Goal: Task Accomplishment & Management: Use online tool/utility

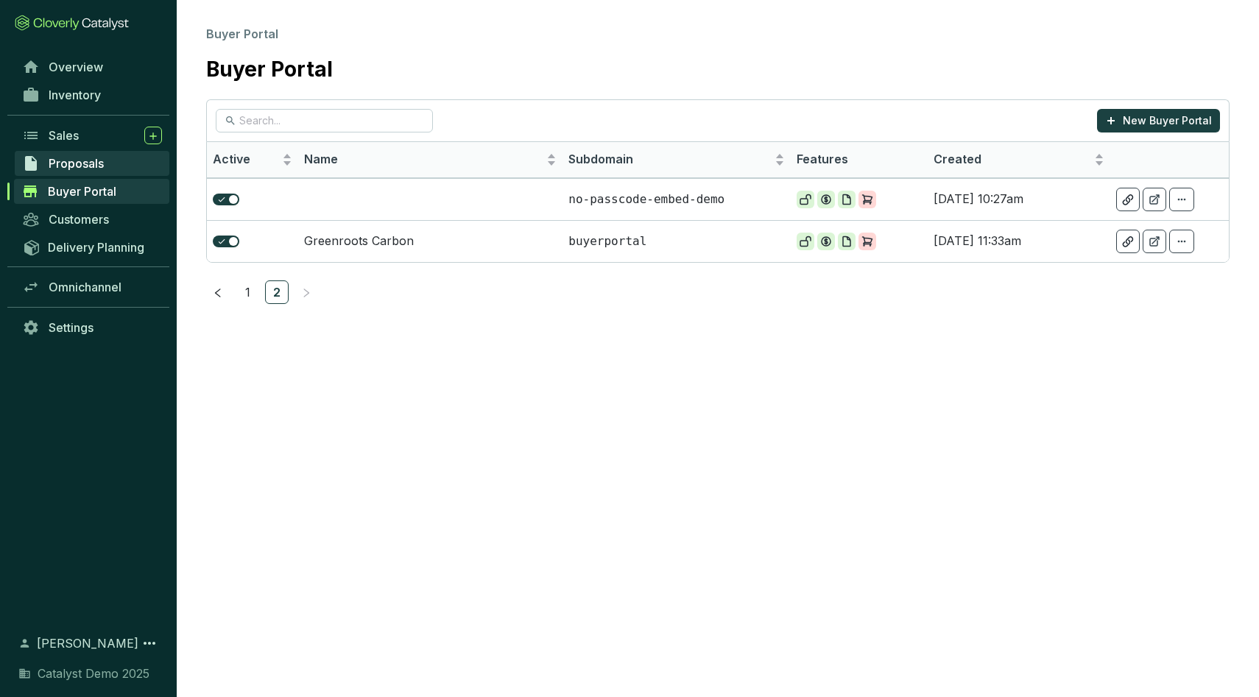
click at [82, 163] on span "Proposals" at bounding box center [76, 163] width 55 height 15
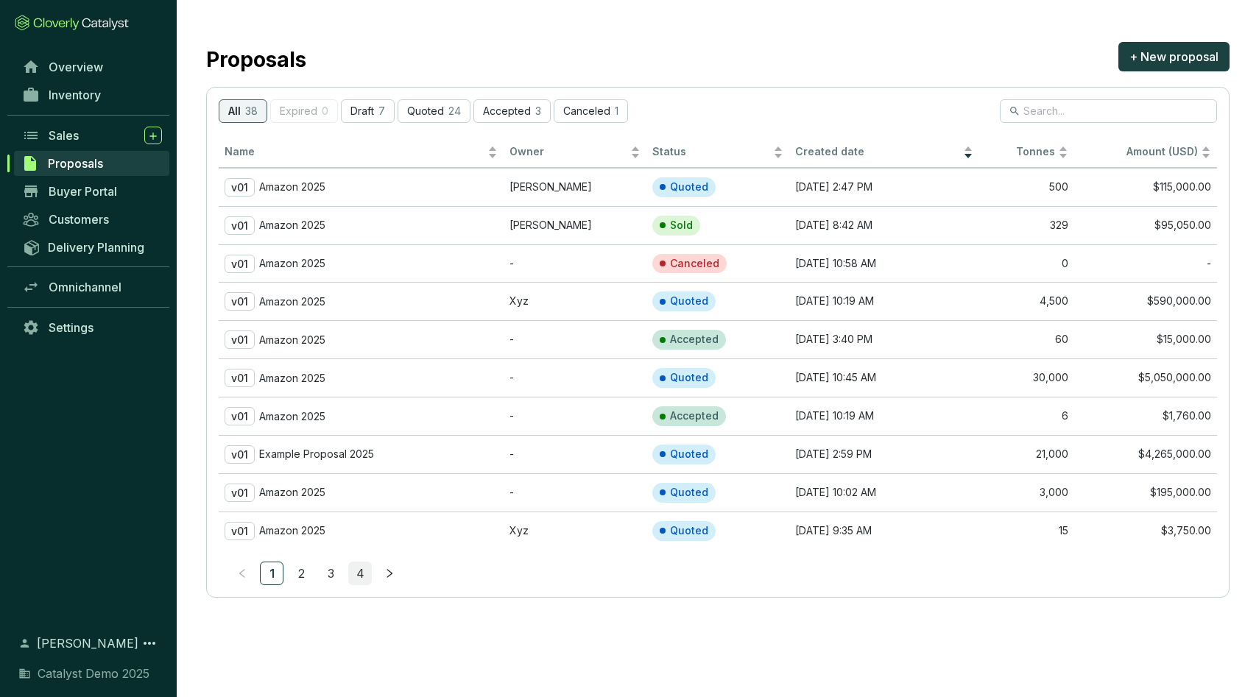
click at [356, 574] on link "4" at bounding box center [360, 573] width 22 height 22
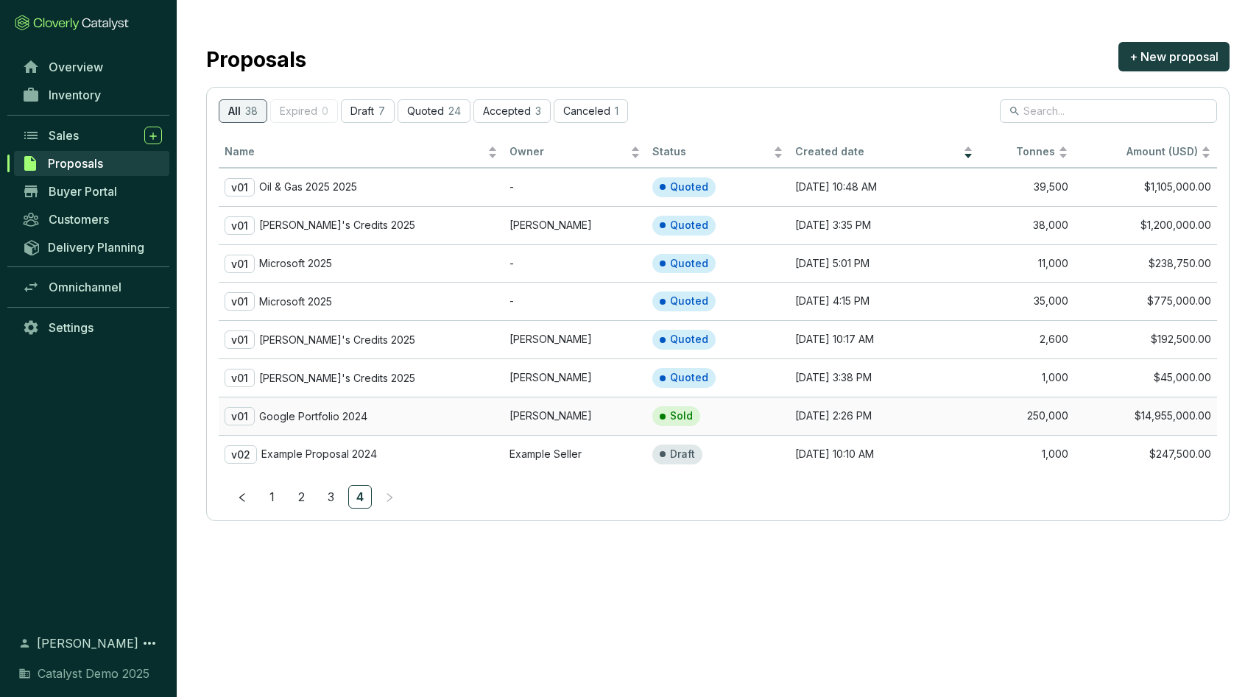
click at [342, 413] on p "Google Portfolio 2024" at bounding box center [313, 416] width 108 height 13
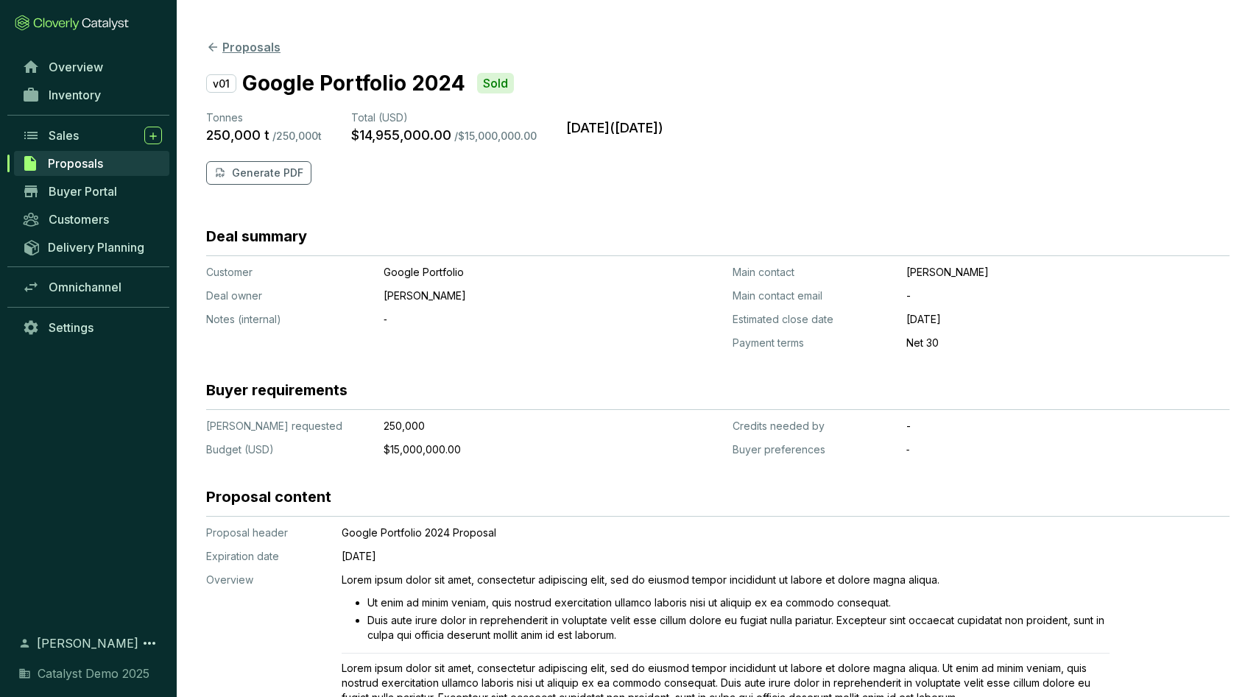
click at [231, 48] on button "Proposals" at bounding box center [243, 47] width 74 height 18
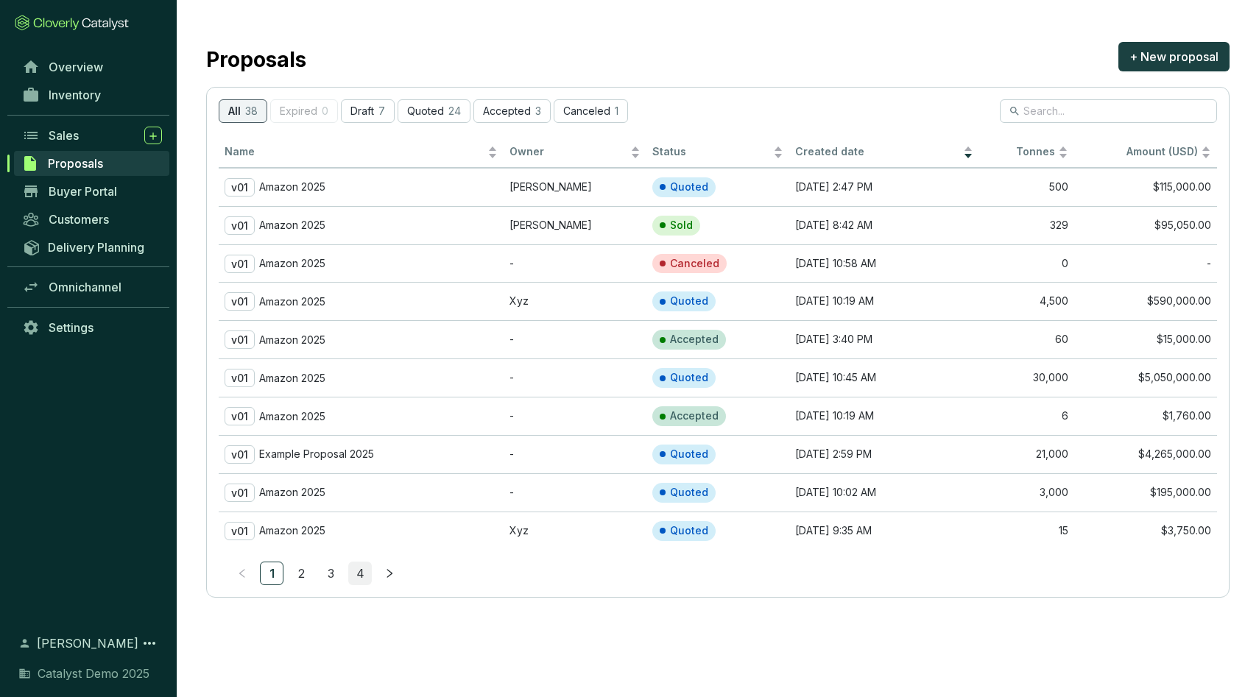
click at [365, 576] on link "4" at bounding box center [360, 573] width 22 height 22
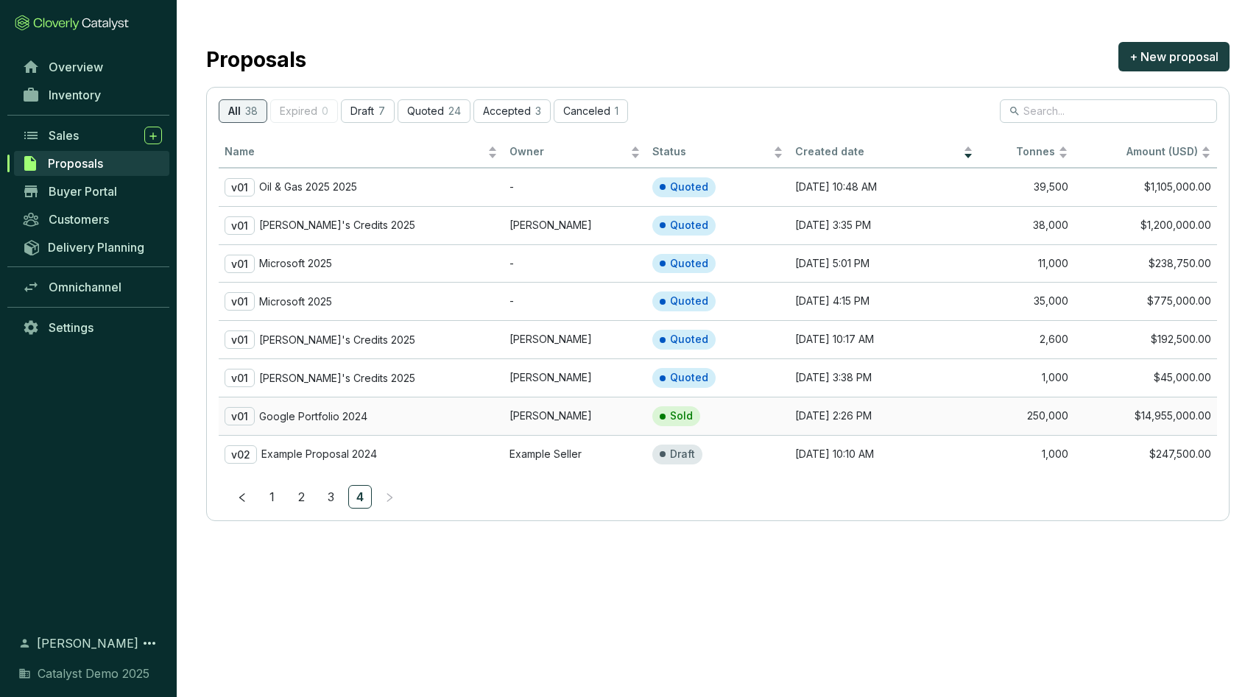
click at [387, 414] on div "v01 Google Portfolio 2024" at bounding box center [360, 416] width 273 height 18
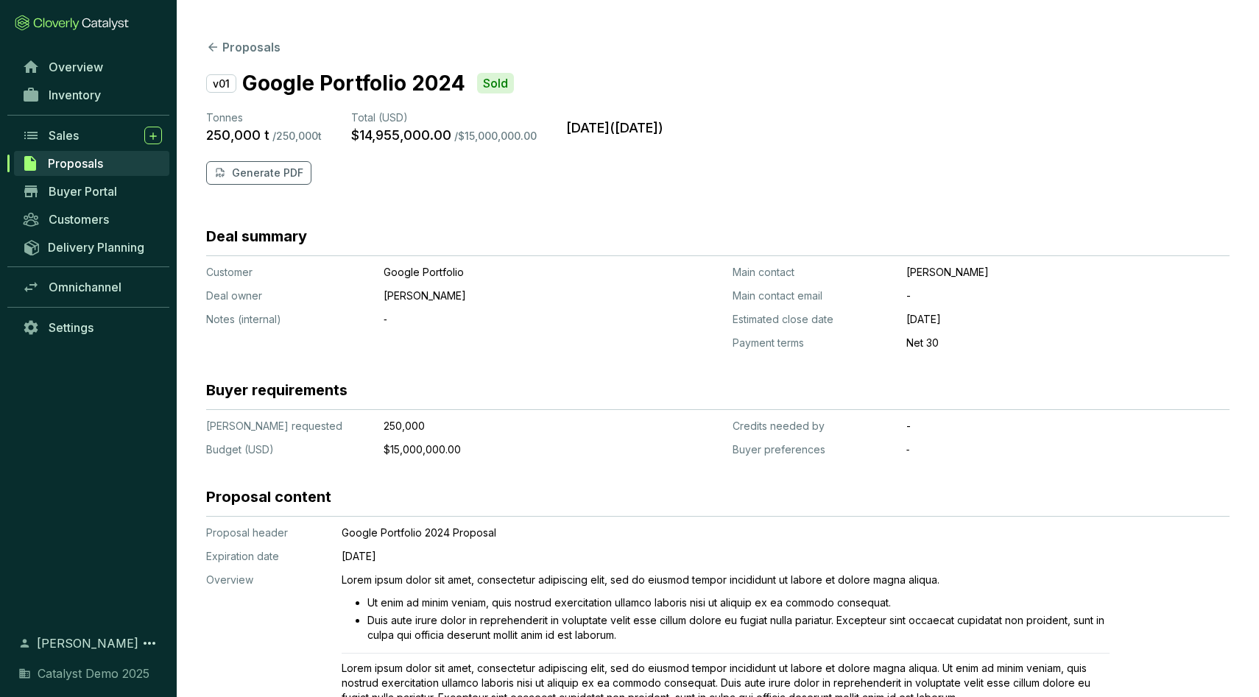
click at [222, 83] on p "v01" at bounding box center [221, 83] width 30 height 18
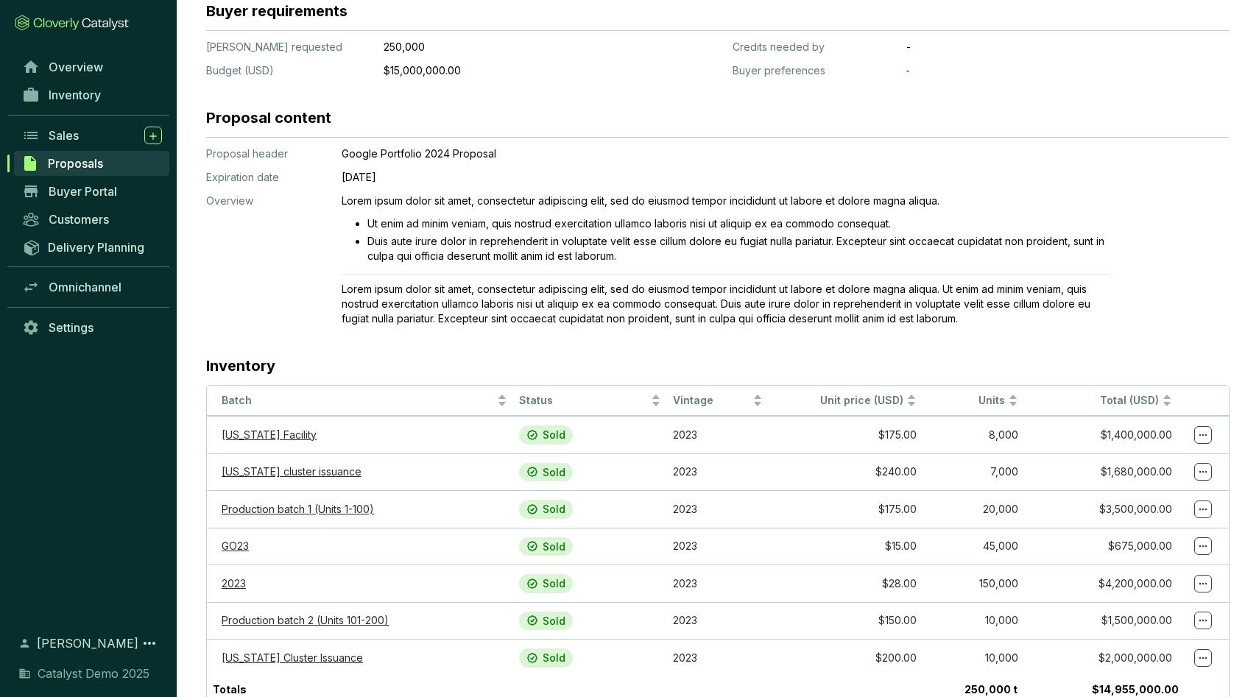
scroll to position [373, 0]
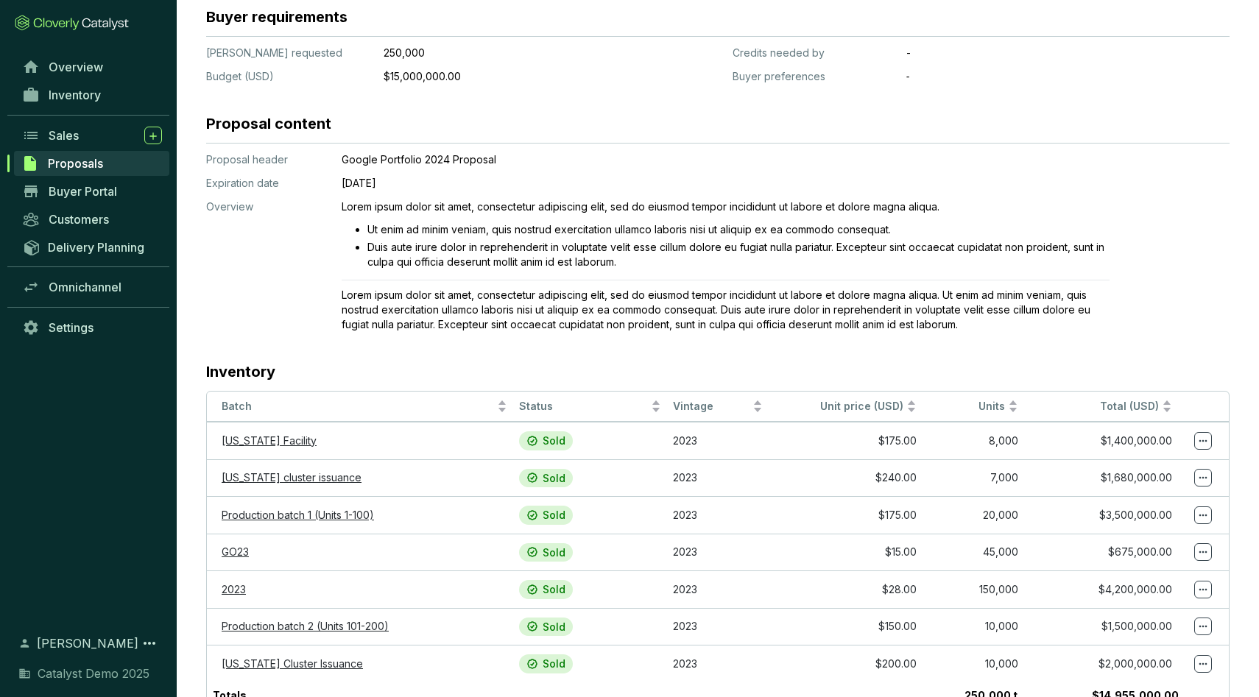
click at [399, 174] on section "Google Portfolio 2024 Proposal [DATE] Lorem ipsum dolor sit amet, consectetur a…" at bounding box center [726, 242] width 768 height 180
click at [428, 160] on p "Google Portfolio 2024 Proposal" at bounding box center [726, 159] width 768 height 15
click at [479, 235] on li "Ut enim ad minim veniam, quis nostrud exercitation ullamco laboris nisi ut aliq…" at bounding box center [738, 229] width 742 height 15
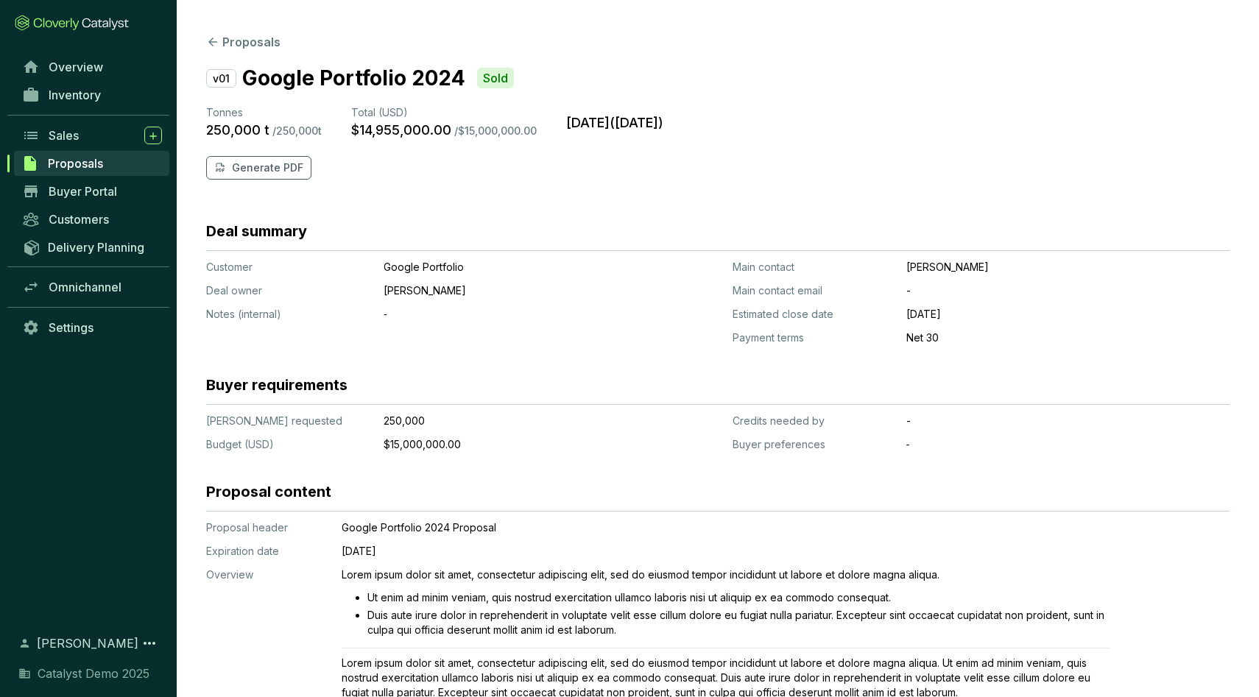
scroll to position [0, 0]
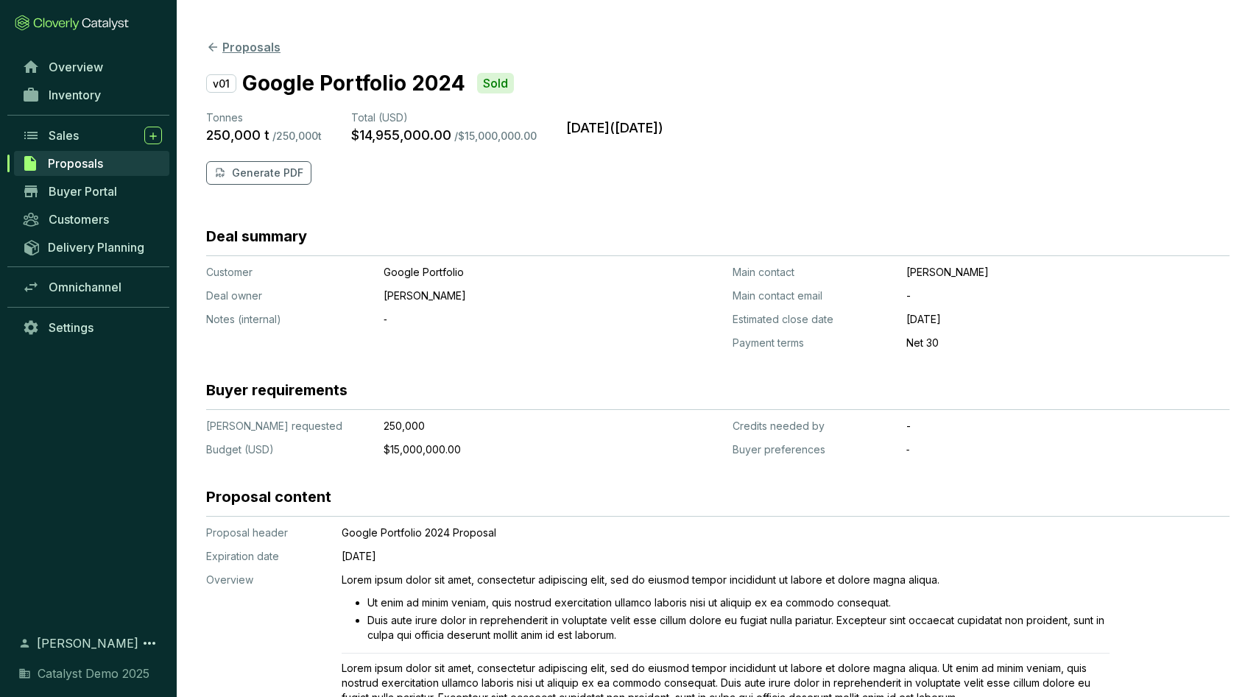
click at [219, 47] on button "Proposals" at bounding box center [243, 47] width 74 height 18
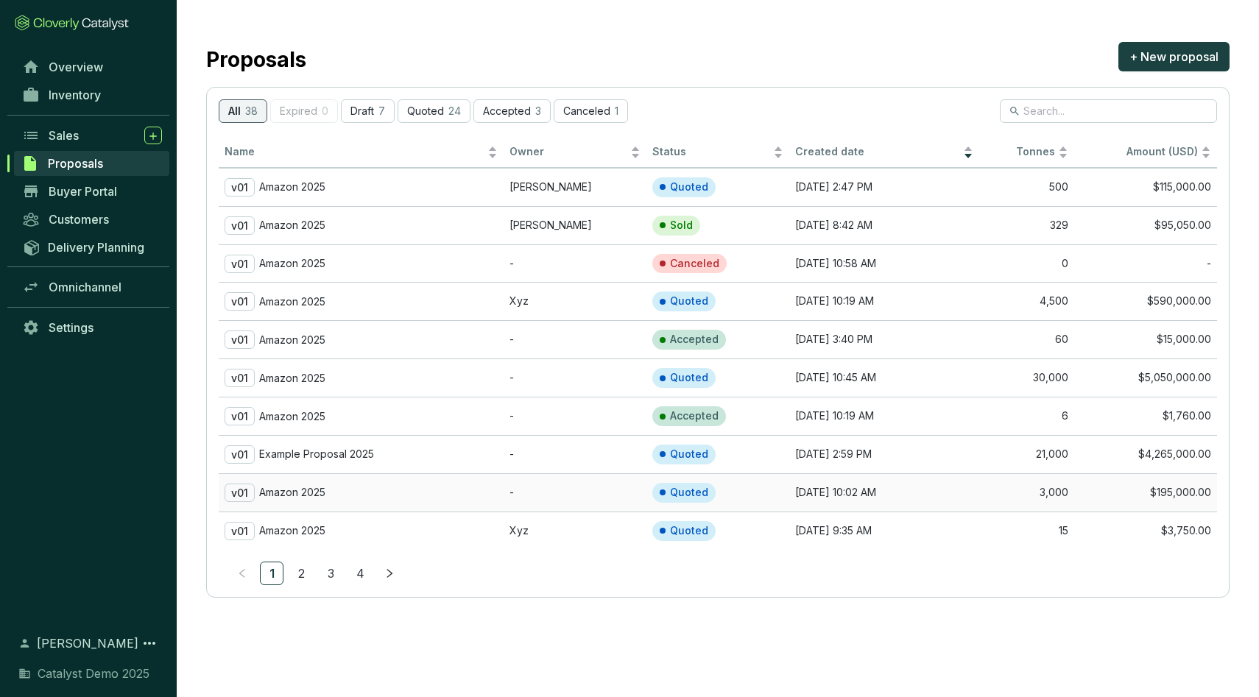
click at [481, 489] on div "v01 Amazon 2025" at bounding box center [360, 493] width 273 height 18
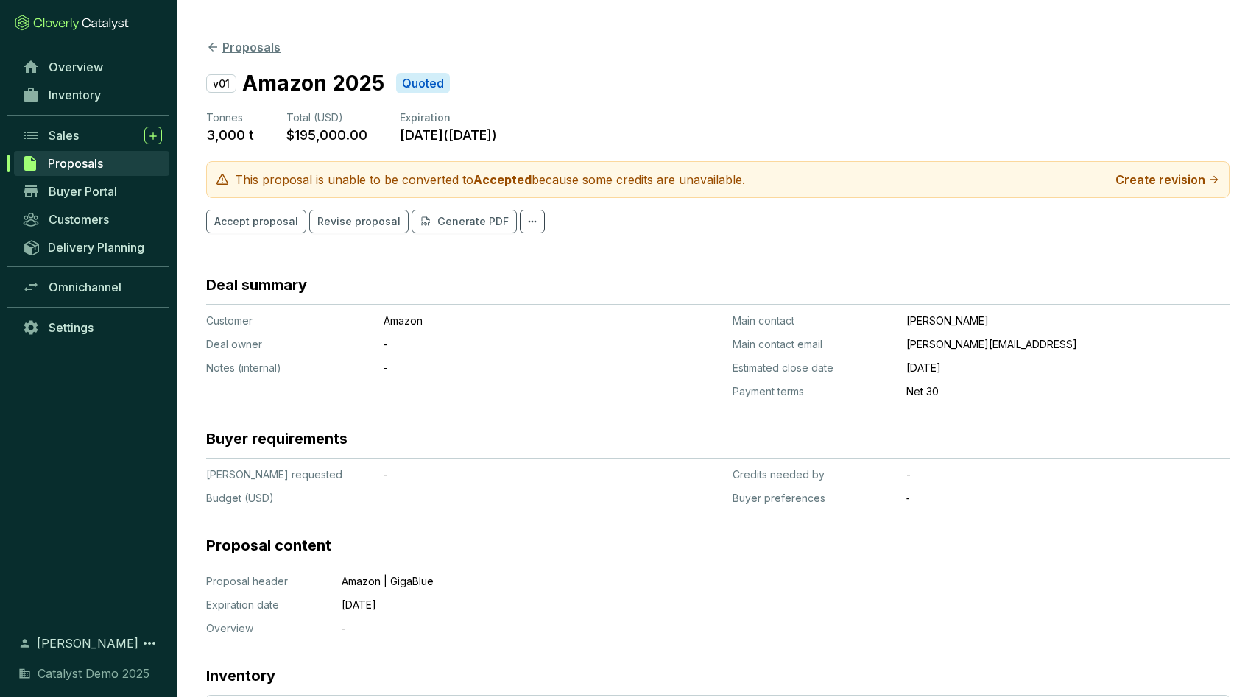
click at [236, 48] on button "Proposals" at bounding box center [243, 47] width 74 height 18
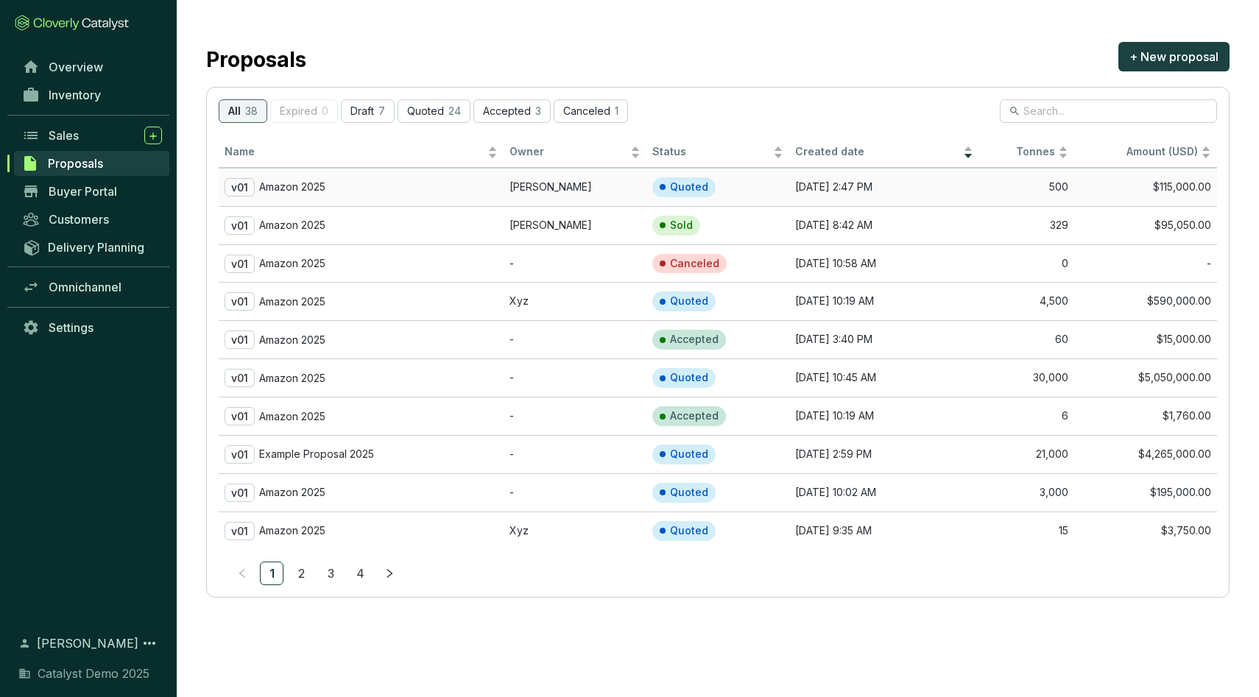
click at [440, 191] on div "v01 Amazon 2025" at bounding box center [360, 187] width 273 height 18
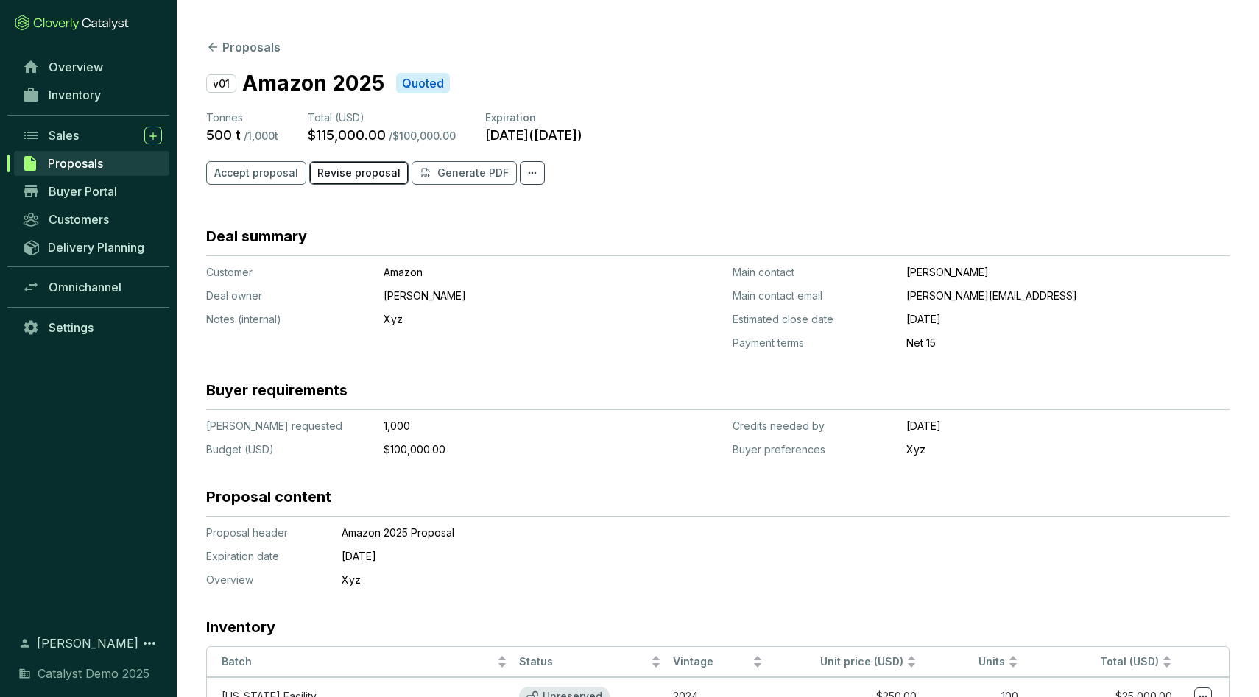
click at [350, 173] on span "Revise proposal" at bounding box center [358, 173] width 83 height 15
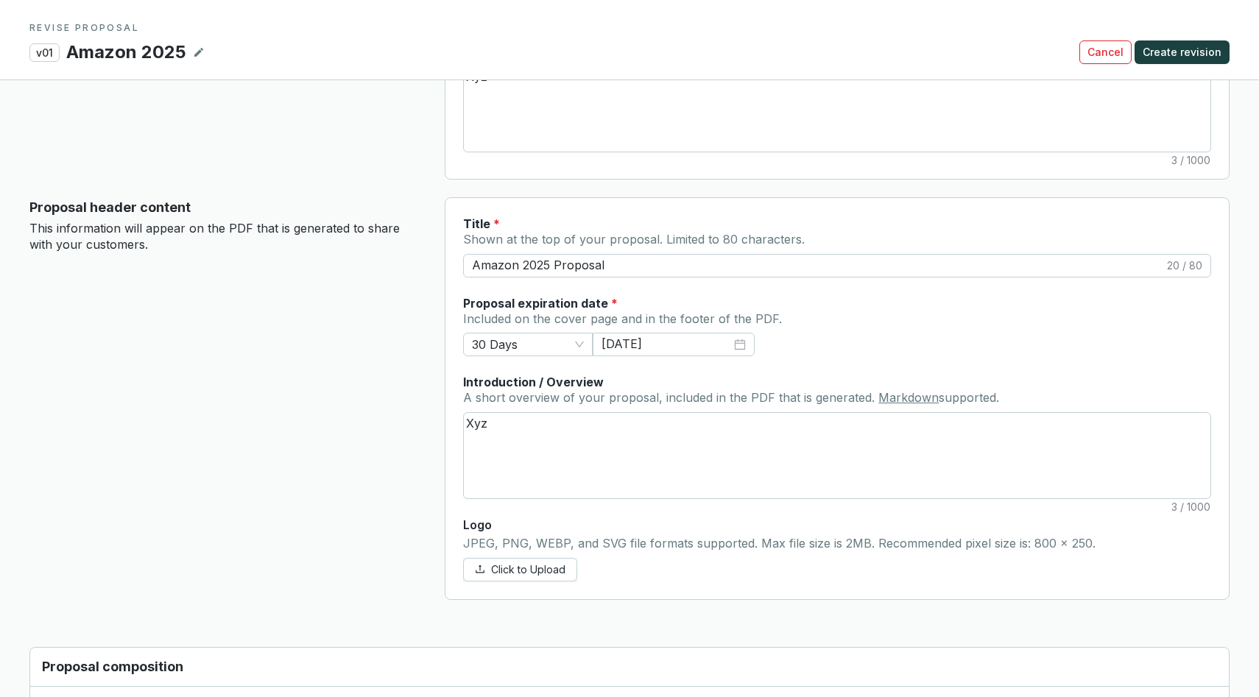
scroll to position [494, 0]
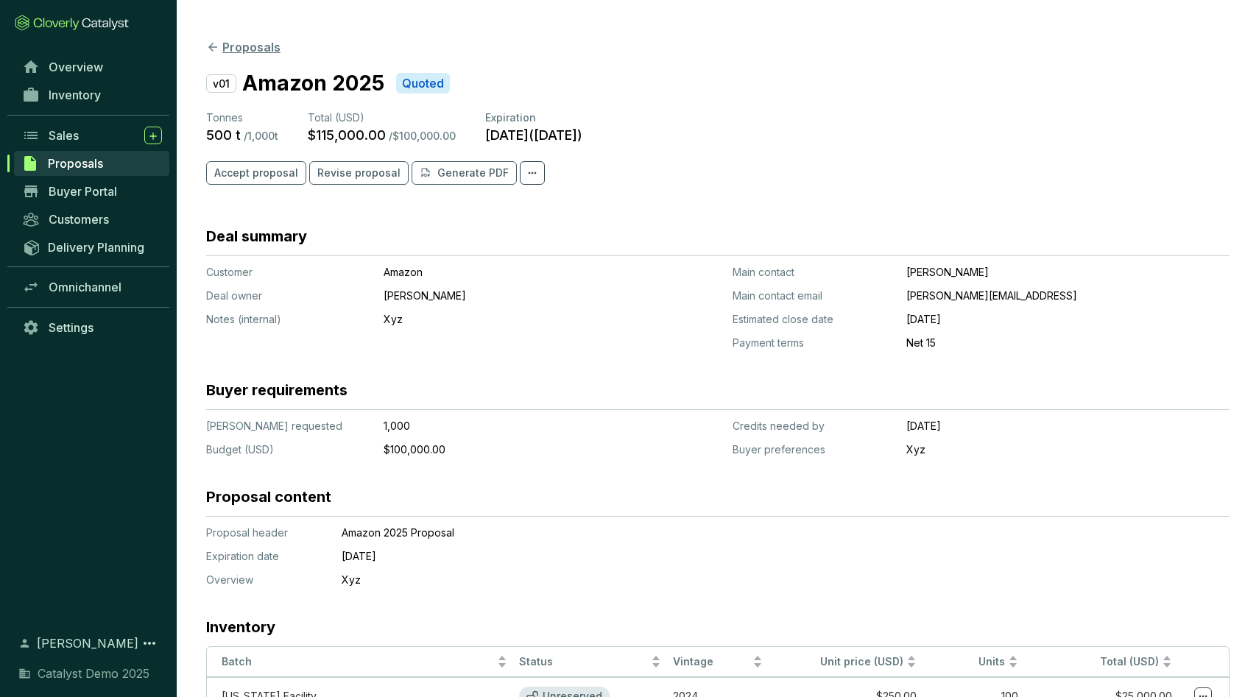
click at [229, 48] on button "Proposals" at bounding box center [243, 47] width 74 height 18
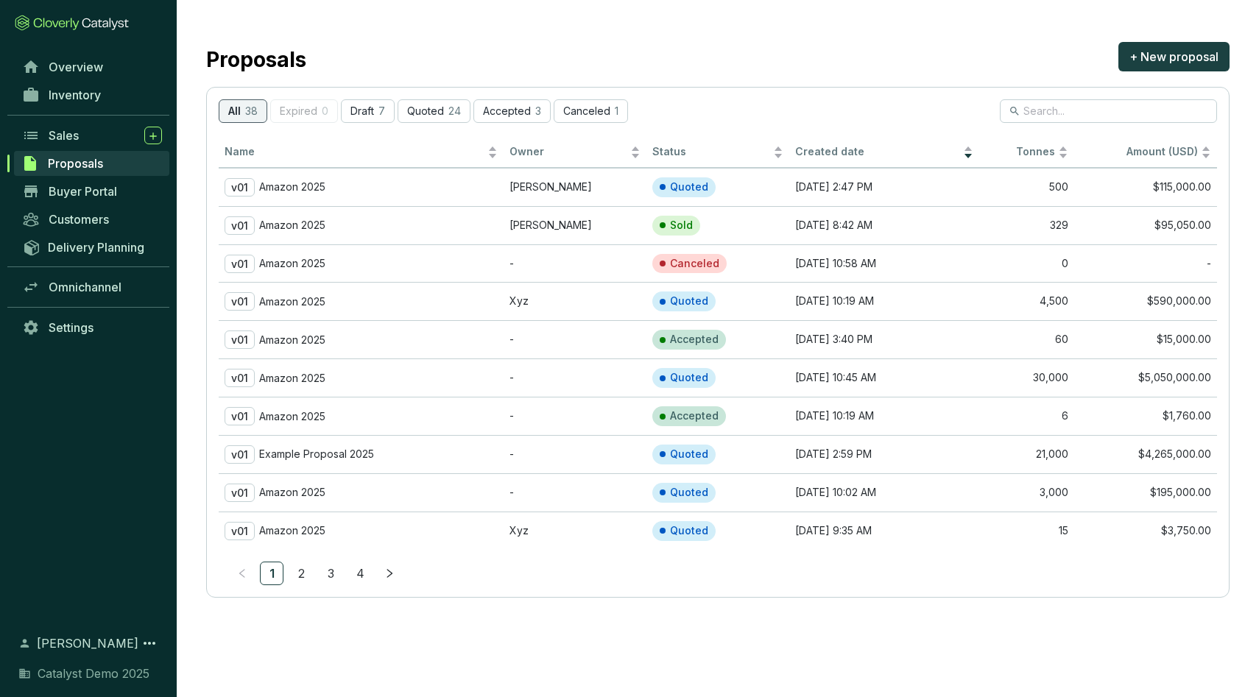
click at [362, 574] on link "4" at bounding box center [360, 573] width 22 height 22
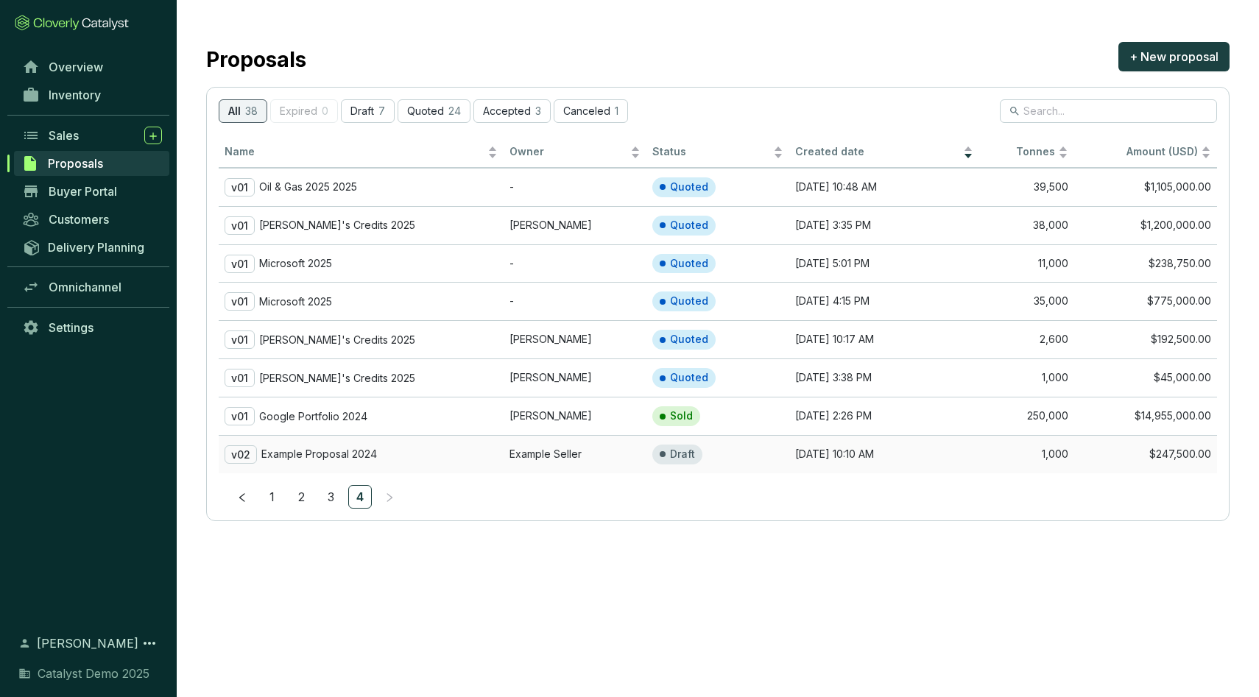
click at [411, 461] on div "v02 Example Proposal 2024" at bounding box center [360, 454] width 273 height 18
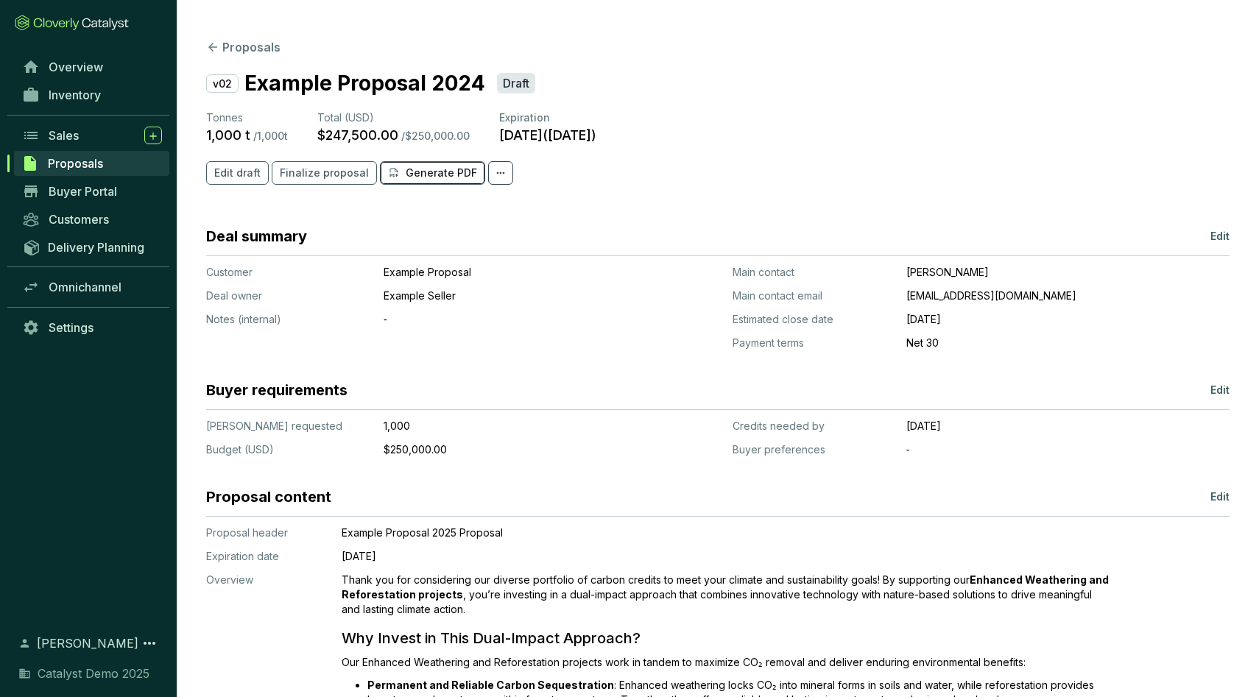
click at [406, 169] on p "Generate PDF" at bounding box center [441, 173] width 71 height 15
